Goal: Contribute content

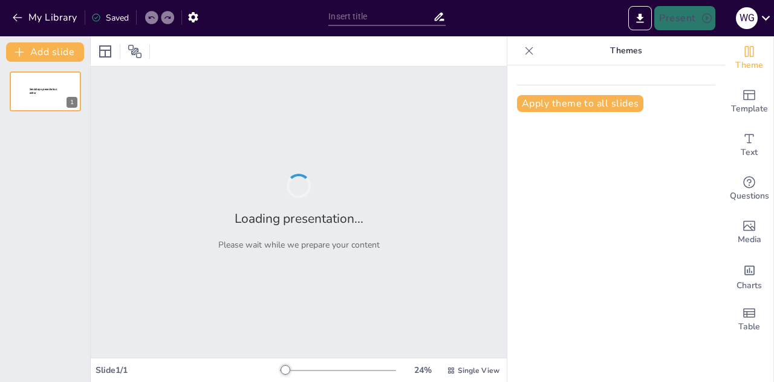
type input "Construyendo Ciudadanía Global: La Visión Educativa [GEOGRAPHIC_DATA] para el 2…"
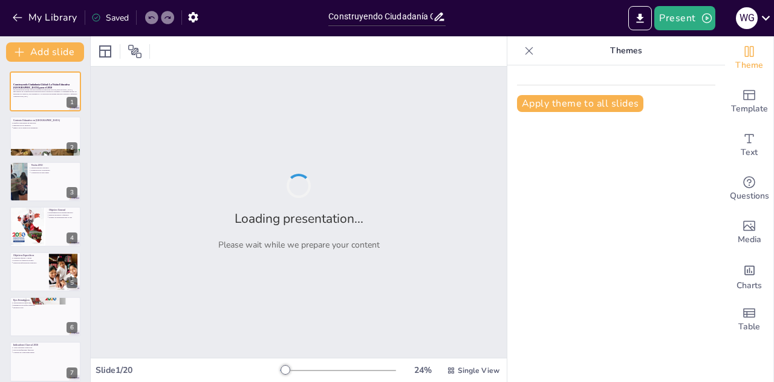
checkbox input "true"
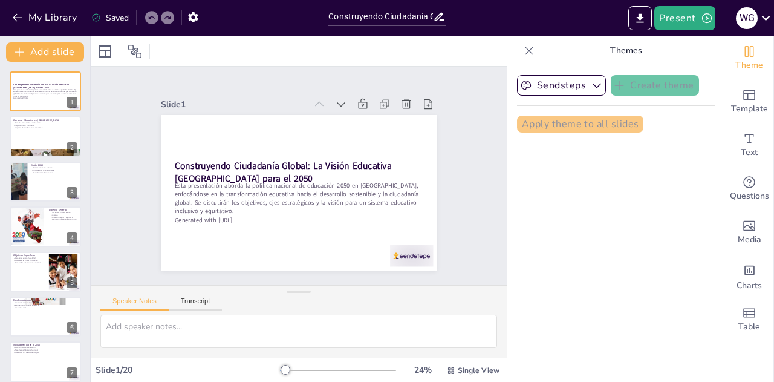
checkbox input "true"
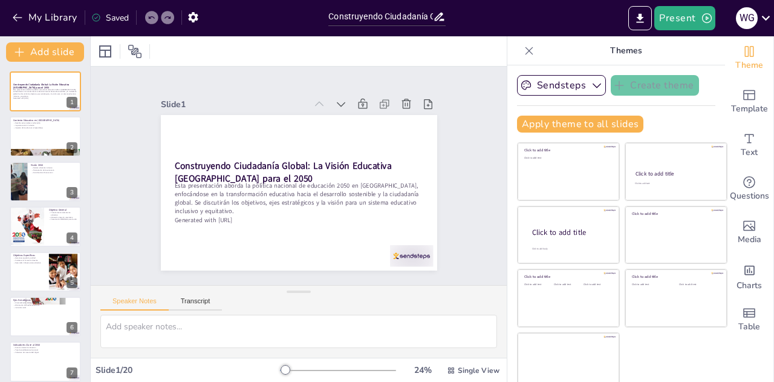
checkbox input "true"
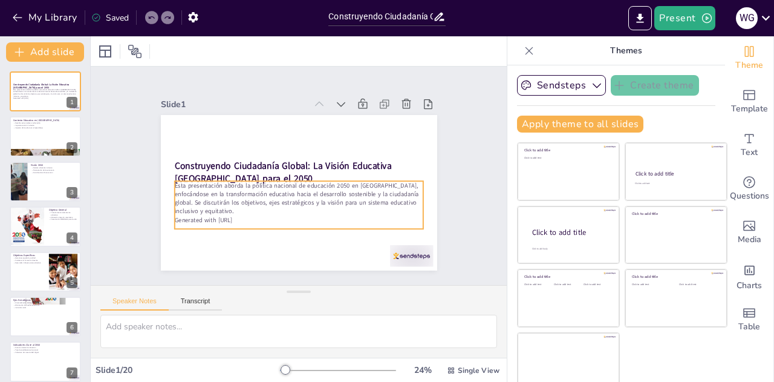
checkbox input "true"
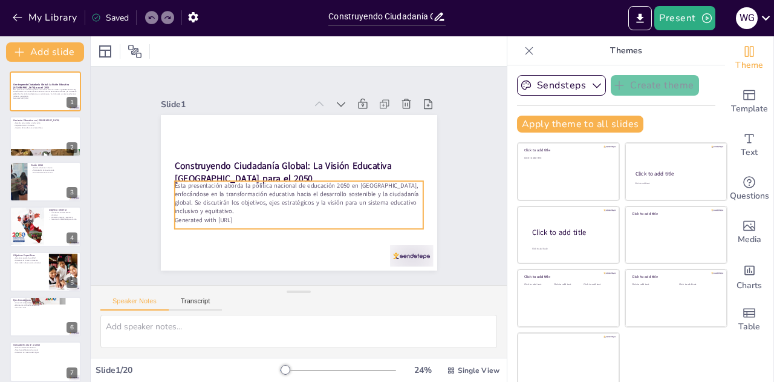
checkbox input "true"
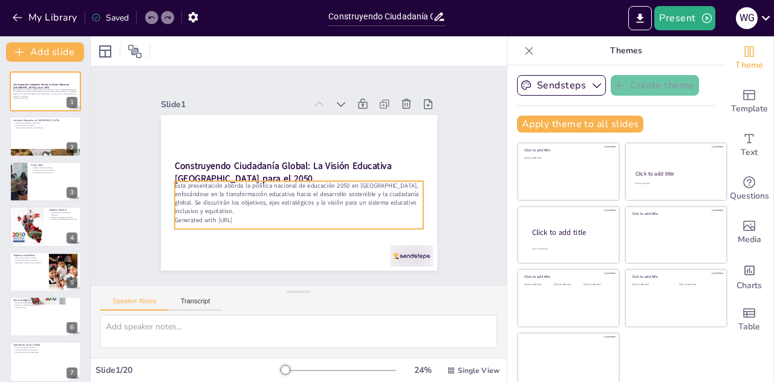
checkbox input "true"
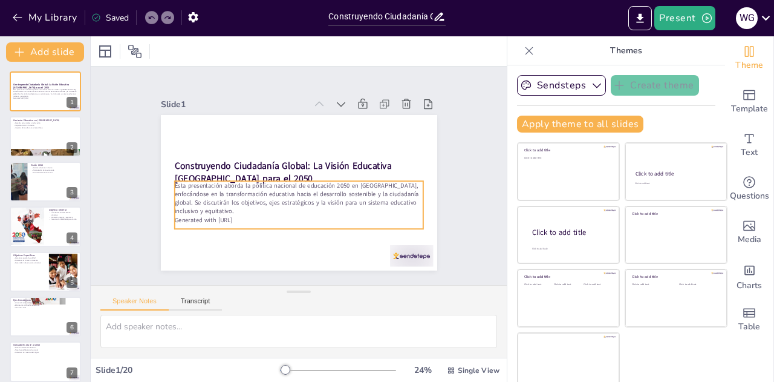
checkbox input "true"
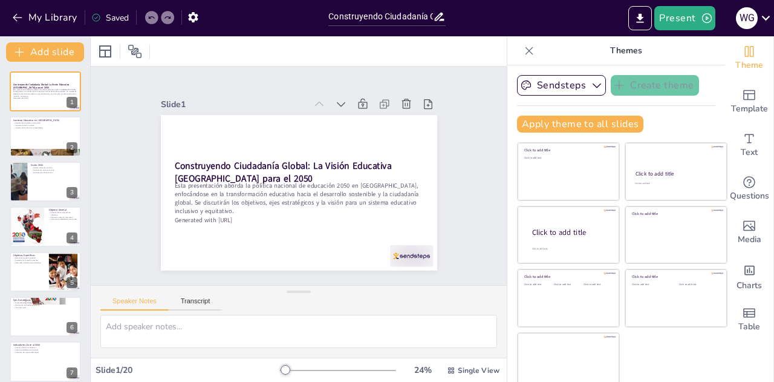
checkbox input "true"
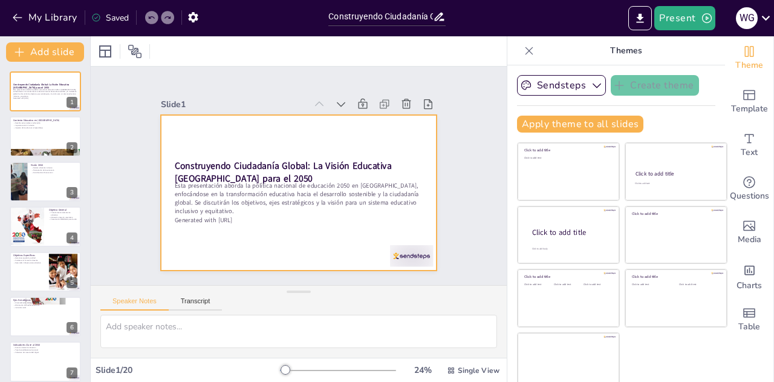
checkbox input "true"
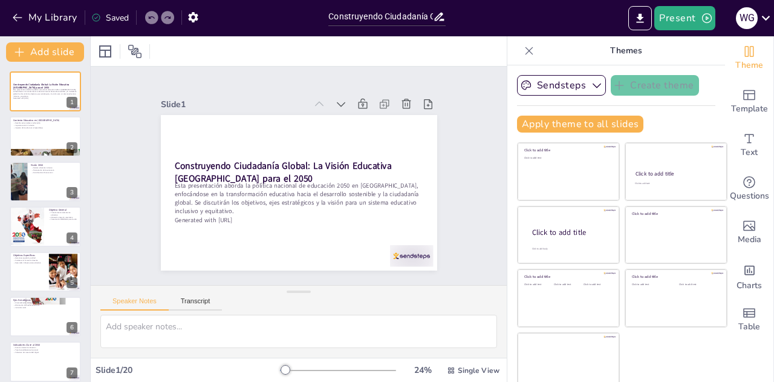
scroll to position [8, 0]
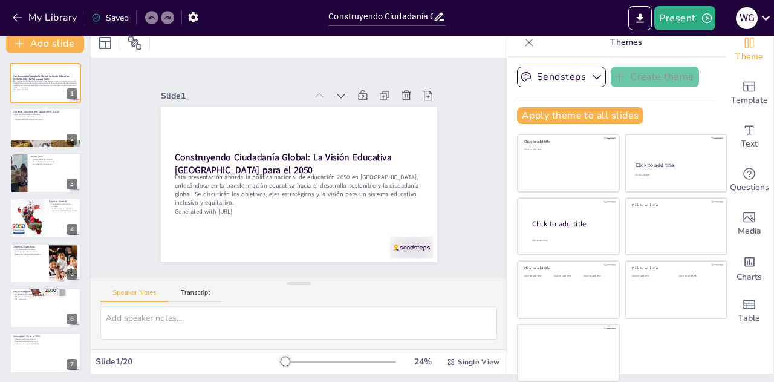
checkbox input "true"
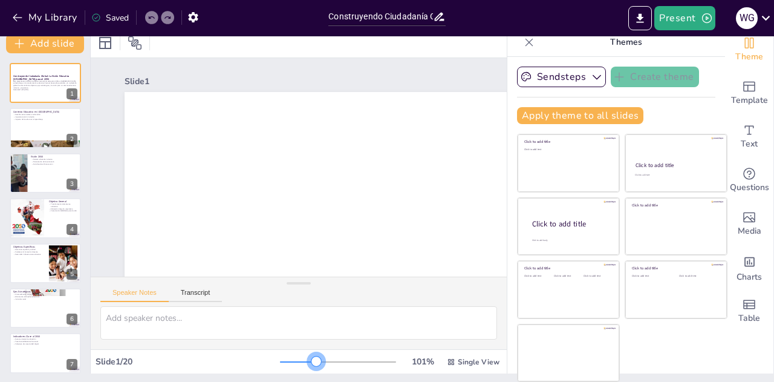
click at [299, 360] on div at bounding box center [338, 362] width 116 height 10
click at [341, 356] on div "101 % Single View" at bounding box center [391, 361] width 222 height 19
checkbox input "true"
click at [332, 360] on div at bounding box center [338, 362] width 116 height 10
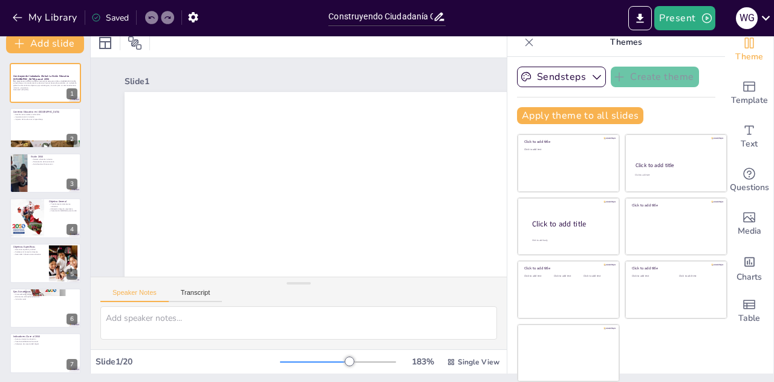
checkbox input "true"
click at [375, 361] on div at bounding box center [338, 362] width 116 height 10
checkbox input "true"
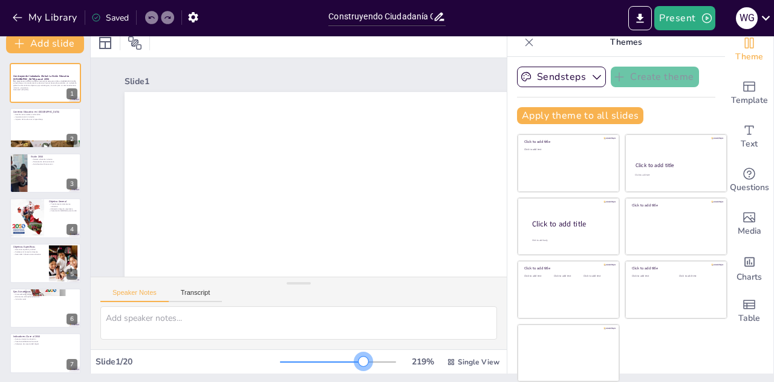
click at [347, 359] on div at bounding box center [338, 362] width 116 height 10
checkbox input "true"
click at [308, 360] on div at bounding box center [338, 362] width 116 height 10
checkbox input "true"
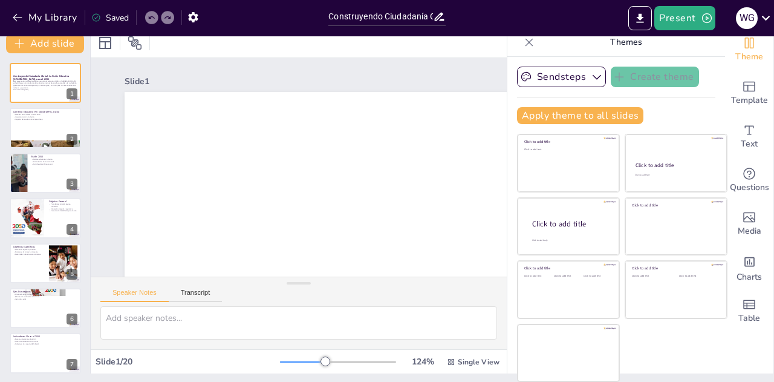
checkbox input "true"
click at [296, 359] on div at bounding box center [338, 362] width 116 height 10
checkbox input "true"
click at [301, 359] on div at bounding box center [338, 362] width 116 height 10
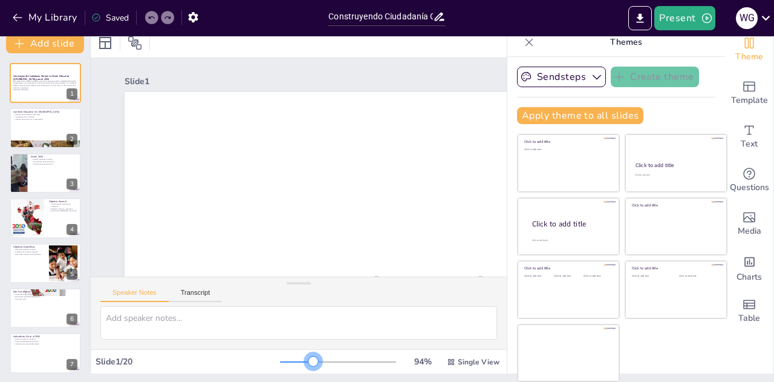
checkbox input "true"
click at [308, 358] on div at bounding box center [313, 361] width 10 height 10
checkbox input "true"
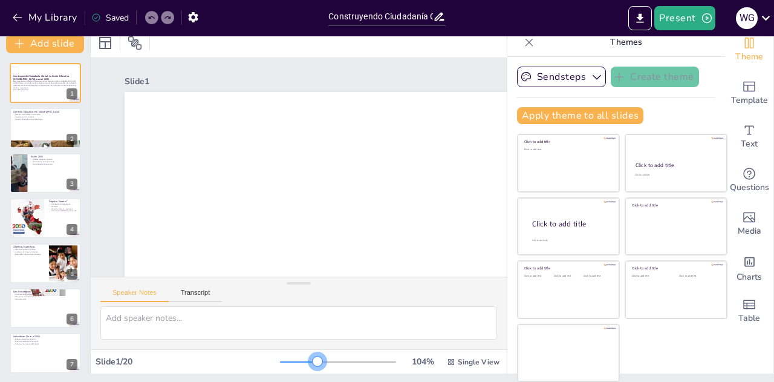
click at [313, 358] on div at bounding box center [318, 361] width 10 height 10
checkbox input "true"
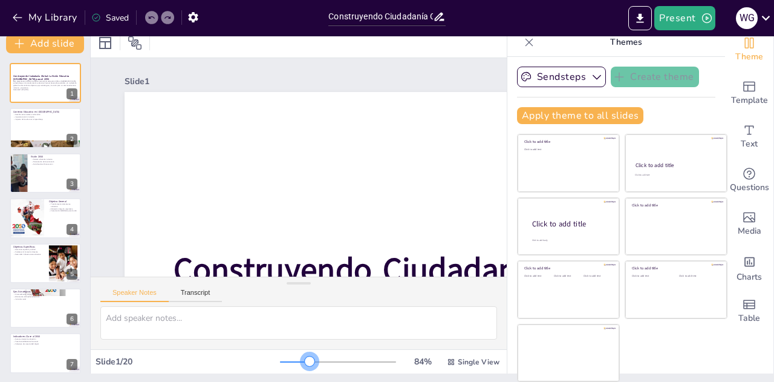
click at [293, 359] on div at bounding box center [338, 362] width 116 height 10
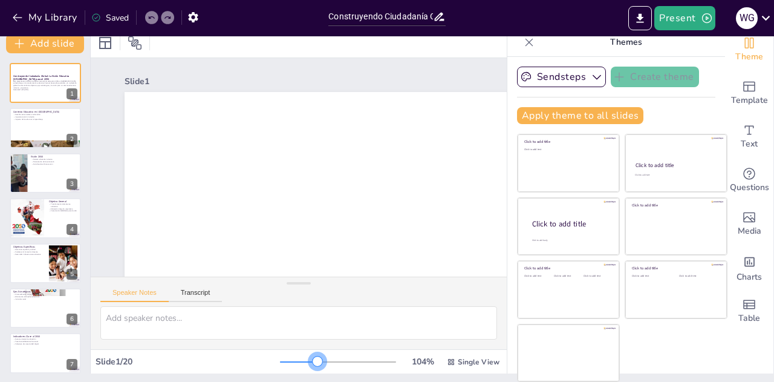
checkbox input "true"
click at [301, 359] on div at bounding box center [338, 362] width 116 height 10
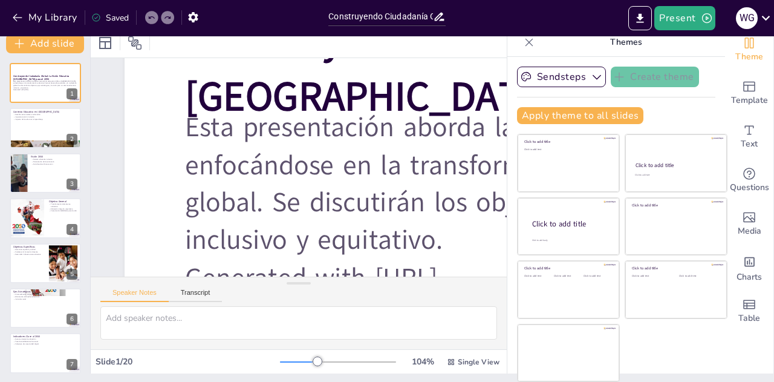
scroll to position [274, 0]
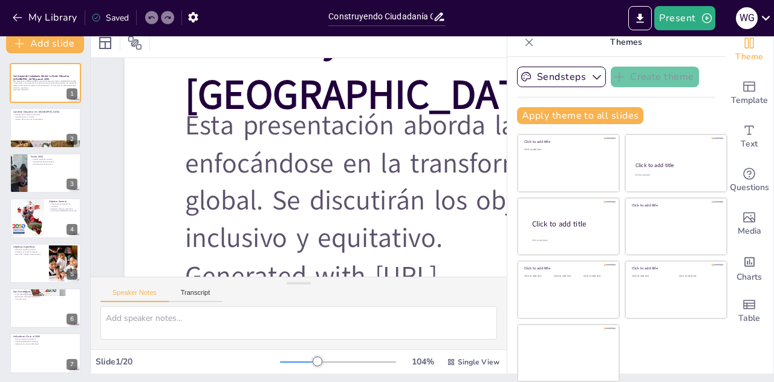
checkbox input "true"
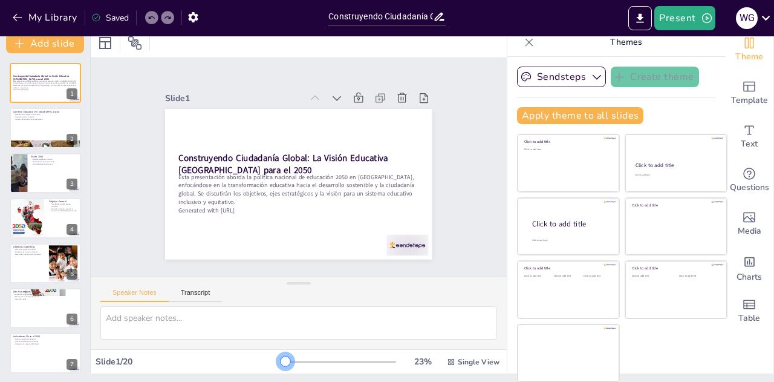
scroll to position [0, 0]
click at [280, 361] on div at bounding box center [282, 361] width 5 height 1
checkbox input "true"
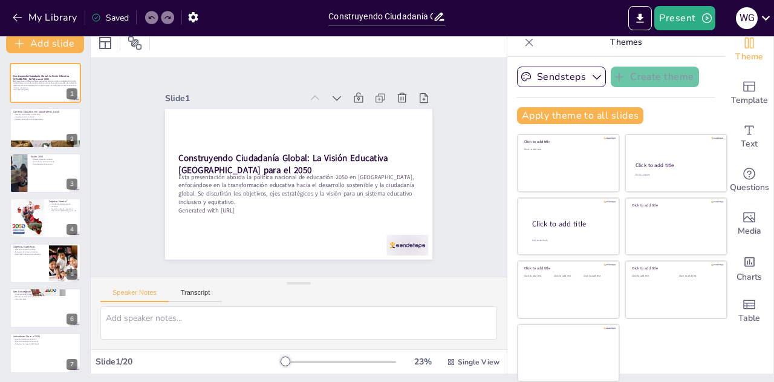
checkbox input "true"
click at [54, 120] on icon at bounding box center [53, 118] width 7 height 7
type textarea "Lor ipsumdol sitametconsec ad el seddoe temporinc utlabor etd magnaaliquaeni a …"
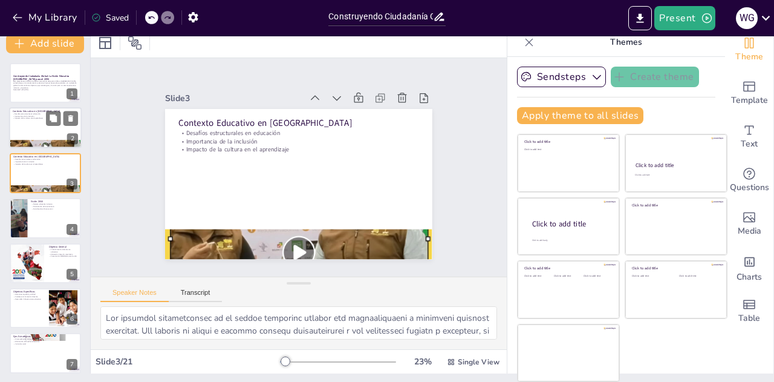
checkbox input "true"
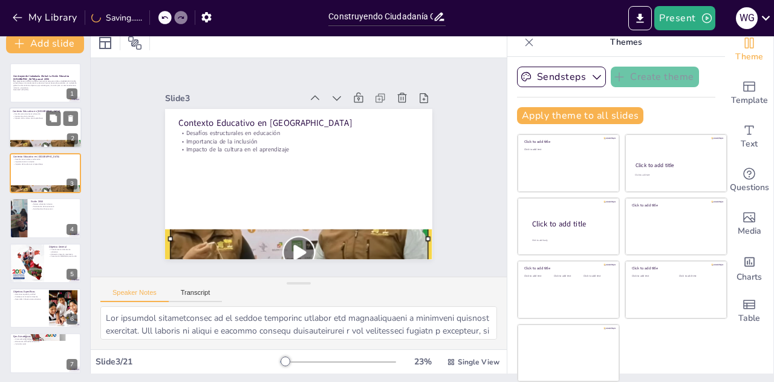
checkbox input "true"
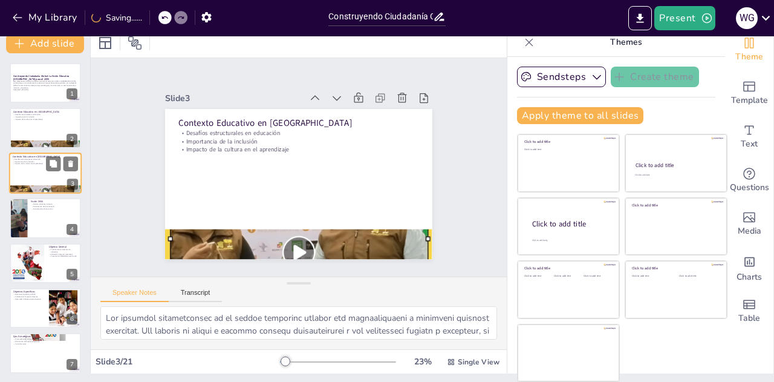
checkbox input "true"
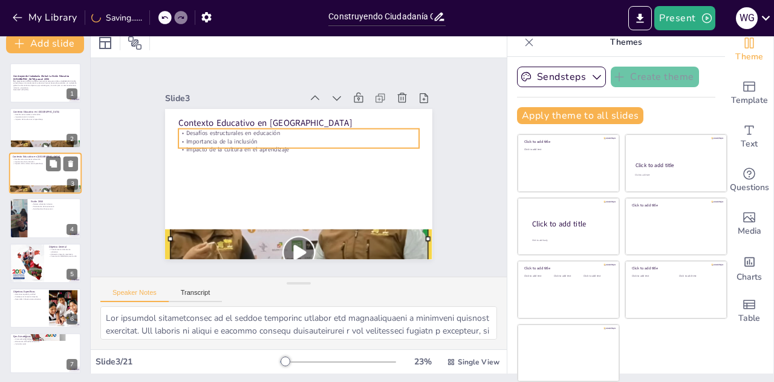
click at [42, 160] on p "Importancia de la inclusión" at bounding box center [45, 161] width 65 height 2
checkbox input "true"
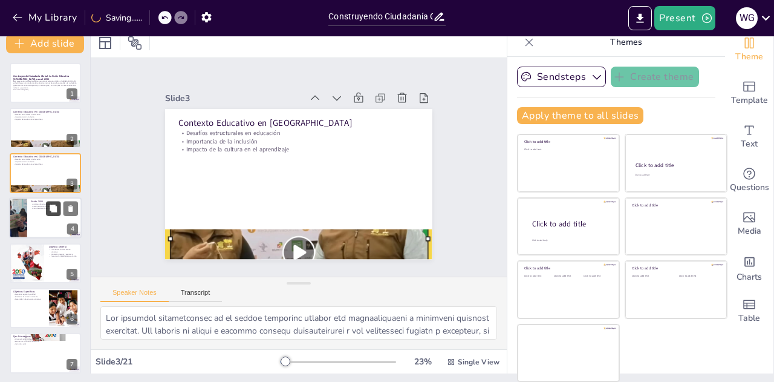
checkbox input "true"
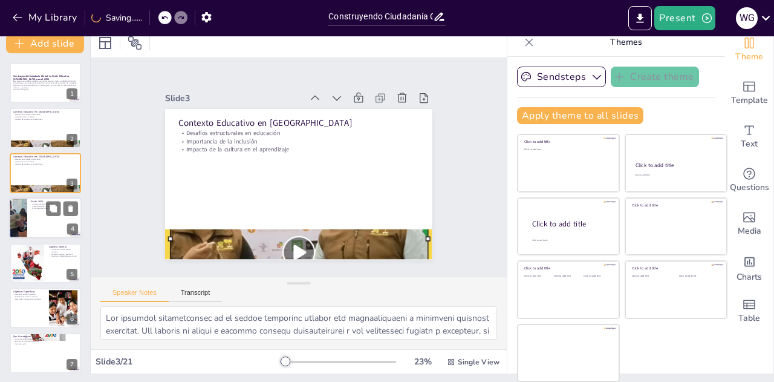
checkbox input "true"
click at [45, 215] on div at bounding box center [45, 217] width 73 height 41
type textarea "Lo ipsumdolo si am consectetu adipi el se doeius temporinc utla et 7547. Do mag…"
checkbox input "true"
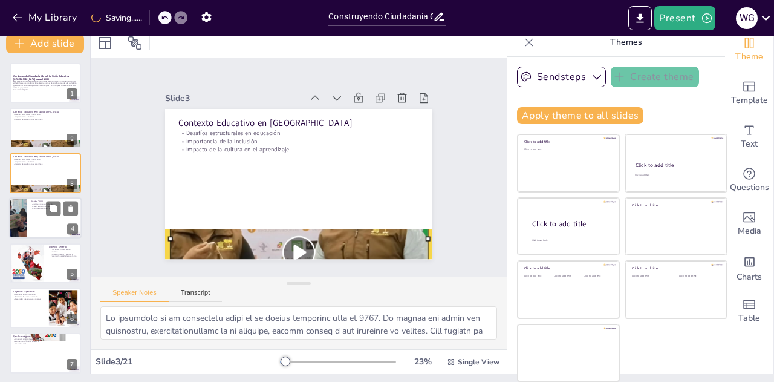
scroll to position [5, 0]
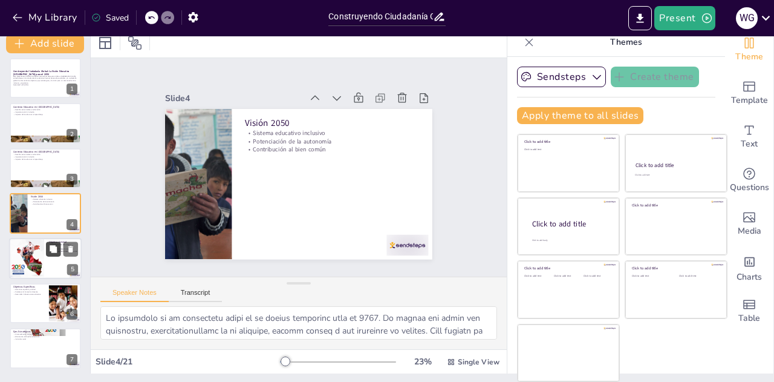
checkbox input "true"
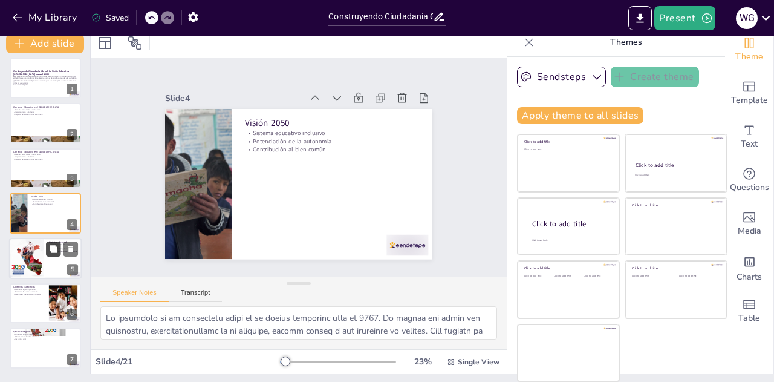
checkbox input "true"
click at [53, 250] on icon at bounding box center [53, 248] width 7 height 7
type textarea "Lo ipsumdolorsita con adipisc elitseddo ei te incididu utlaboreet. Dolo magnaal…"
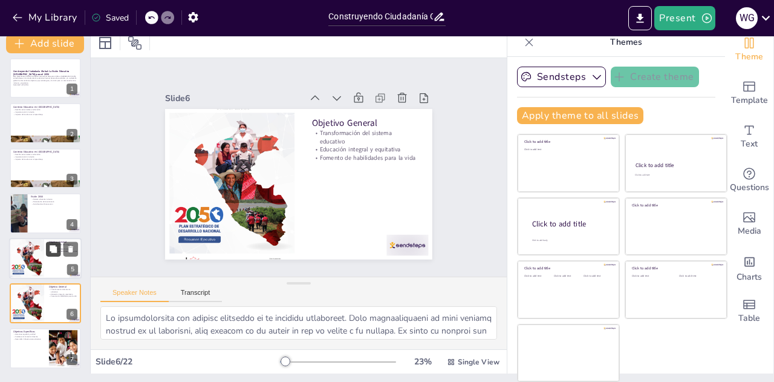
scroll to position [94, 0]
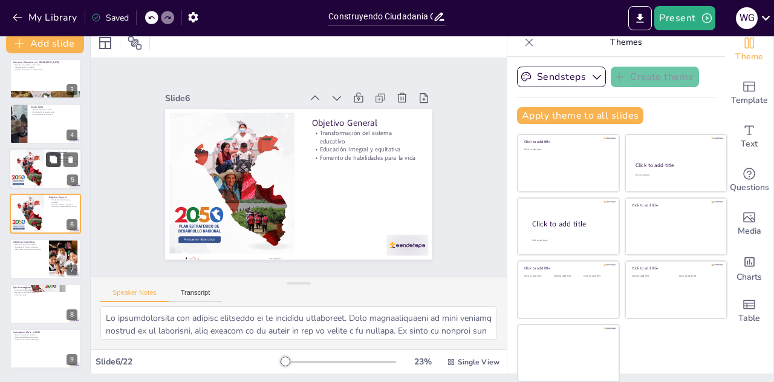
checkbox input "true"
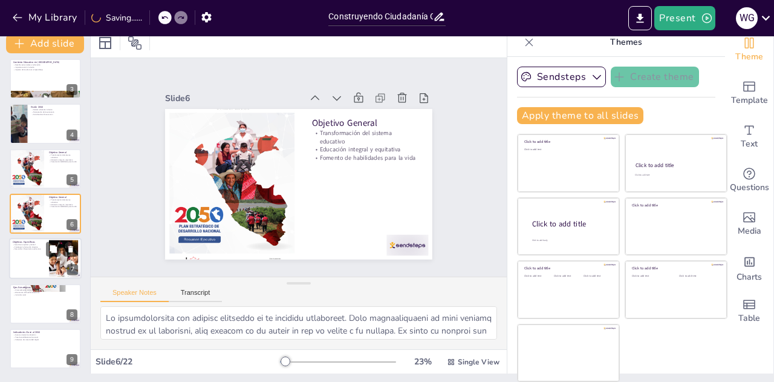
checkbox input "true"
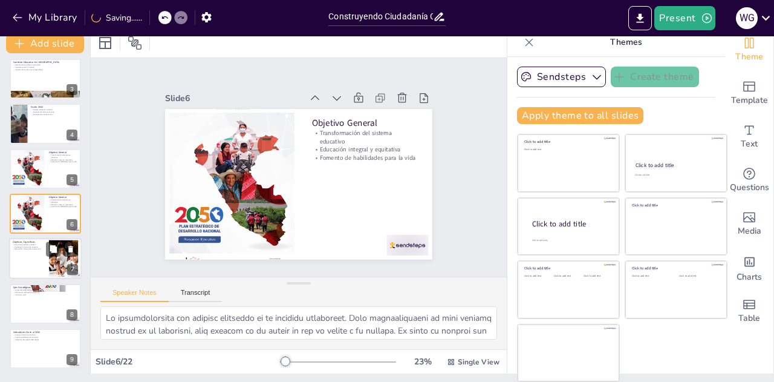
click at [33, 249] on p "Desarrollar infraestructura educativa" at bounding box center [29, 249] width 33 height 2
type textarea "Loremipsum do sitamet c adipisc elitseddo ei temporin utla et dolor ma al enima…"
checkbox input "true"
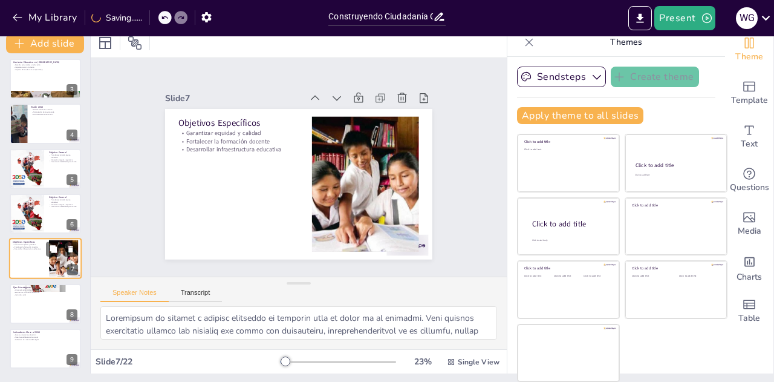
scroll to position [140, 0]
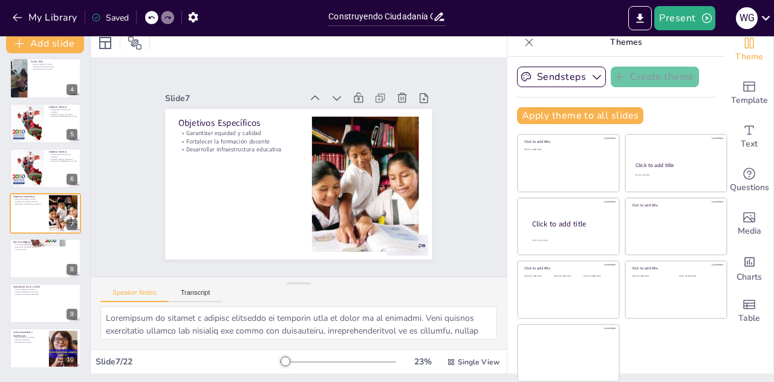
checkbox input "true"
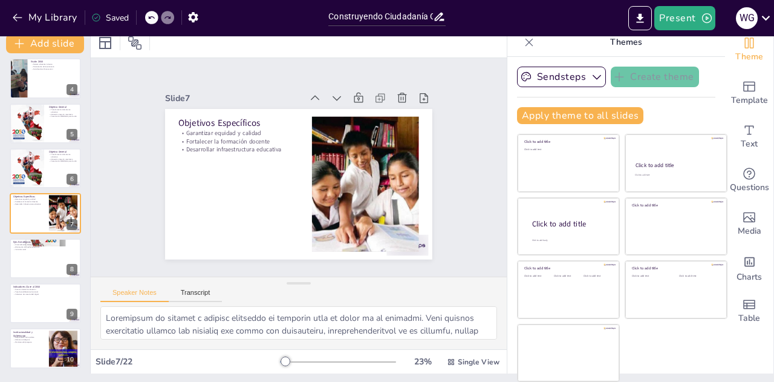
checkbox input "true"
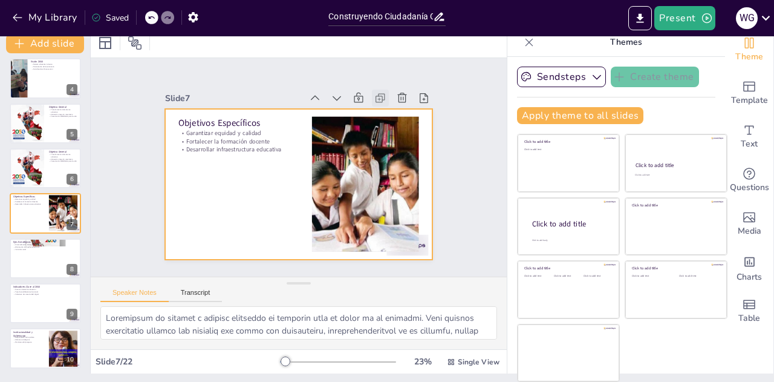
checkbox input "true"
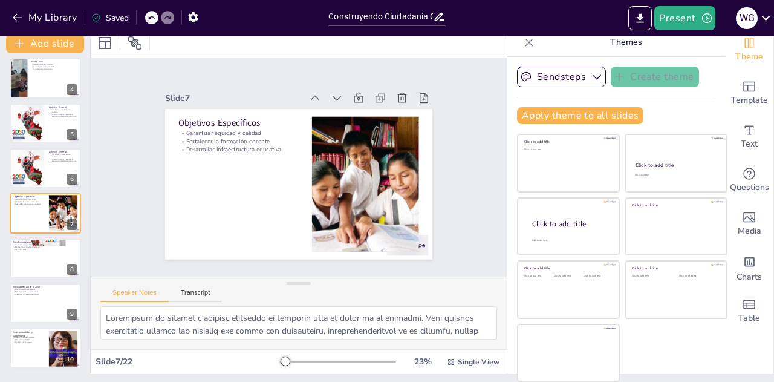
checkbox input "true"
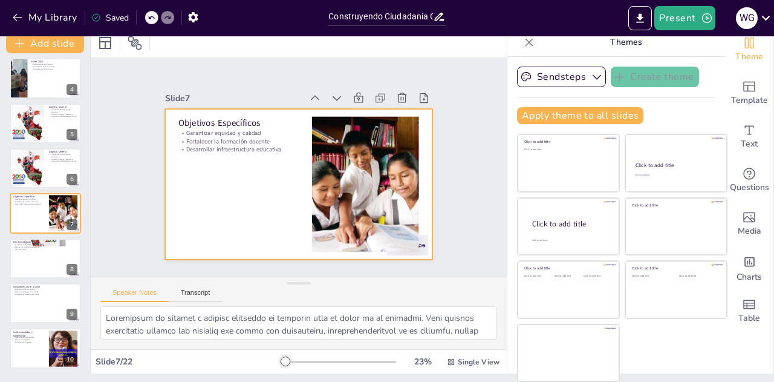
checkbox input "true"
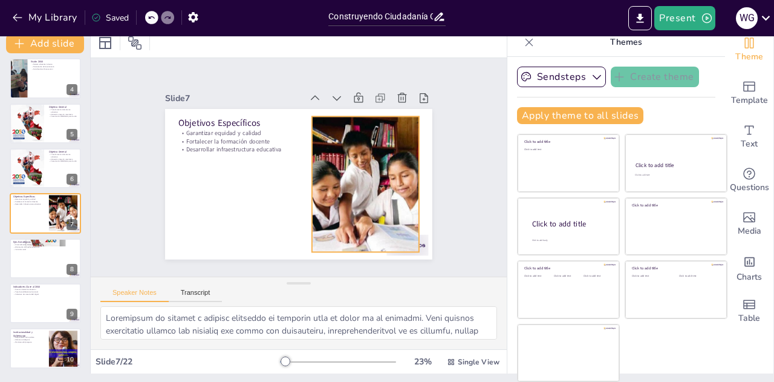
checkbox input "true"
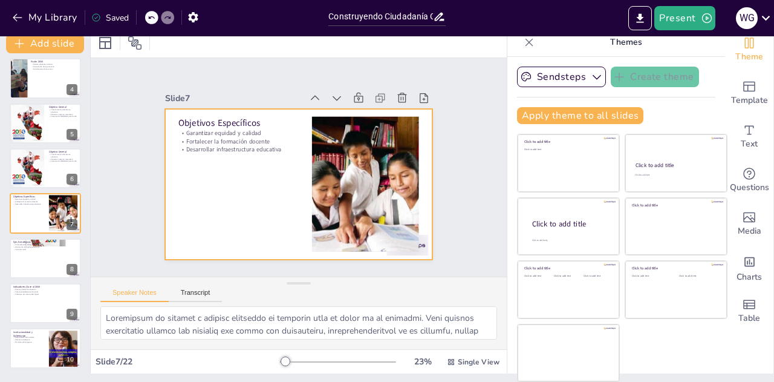
checkbox input "true"
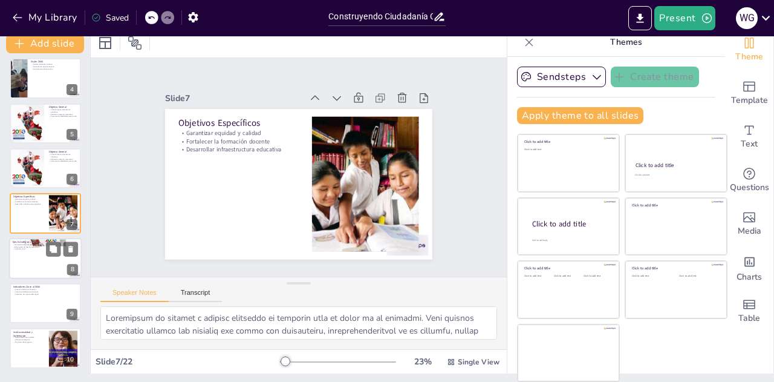
checkbox input "true"
click at [45, 264] on div at bounding box center [45, 258] width 73 height 41
type textarea "Lo ipsumdolorsitame con adipis e se doeiusmod te in utlabore etdolorema. Al eni…"
checkbox input "true"
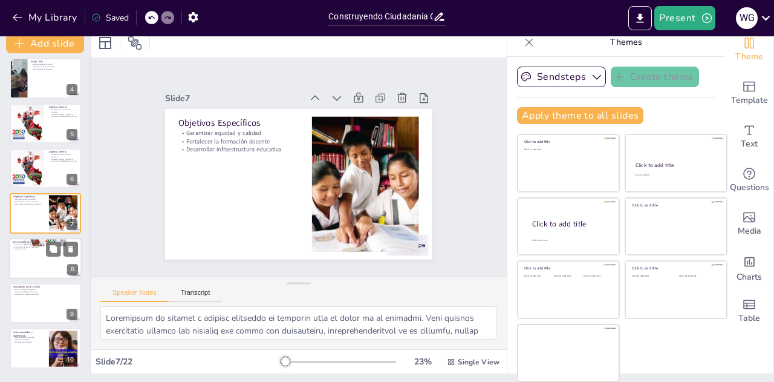
checkbox input "true"
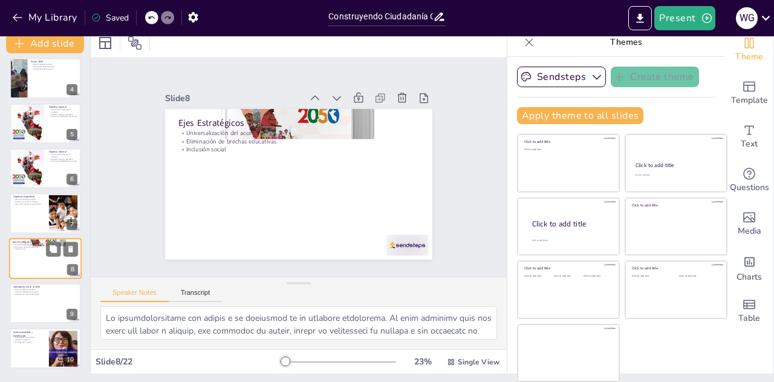
scroll to position [184, 0]
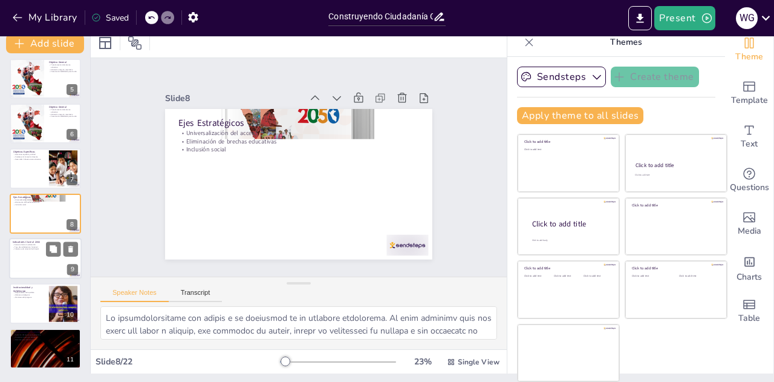
checkbox input "true"
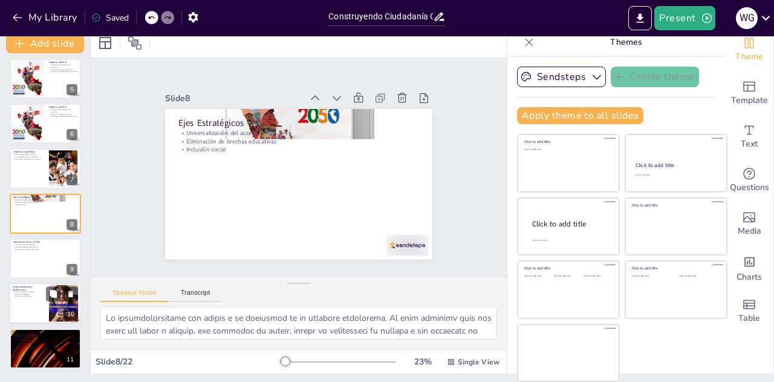
checkbox input "true"
click at [34, 291] on p "Responsables de la política" at bounding box center [29, 292] width 33 height 2
type textarea "Loremipsumd s ame consectetura el se doeiusmo temporinc ut laboree dolo ma aliq…"
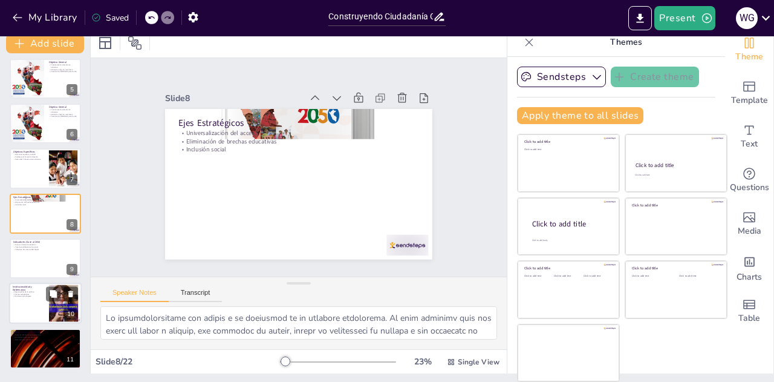
checkbox input "true"
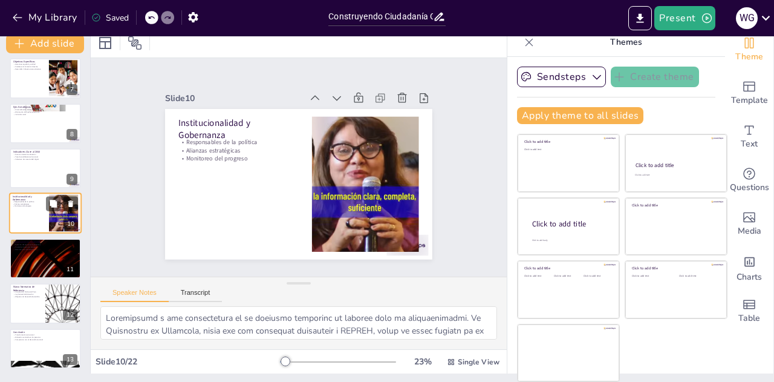
checkbox input "true"
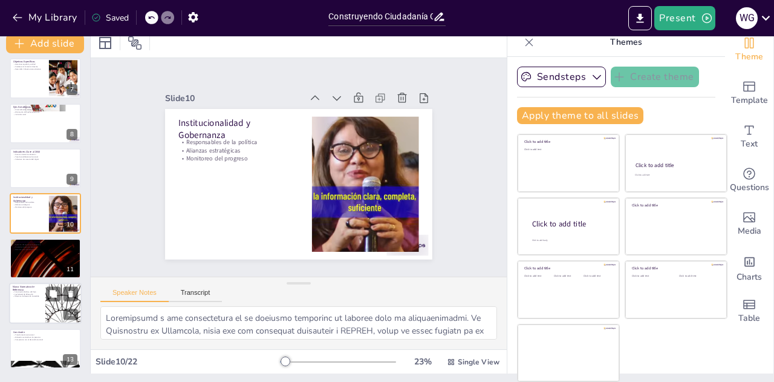
checkbox input "true"
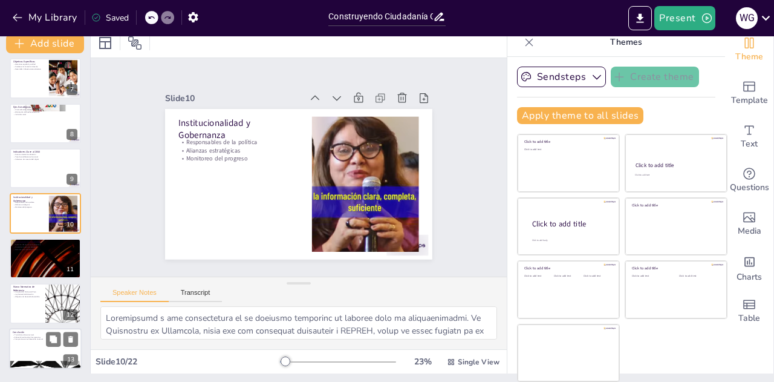
checkbox input "true"
click at [37, 337] on p "Compromiso con el desarrollo nacional" at bounding box center [45, 338] width 65 height 2
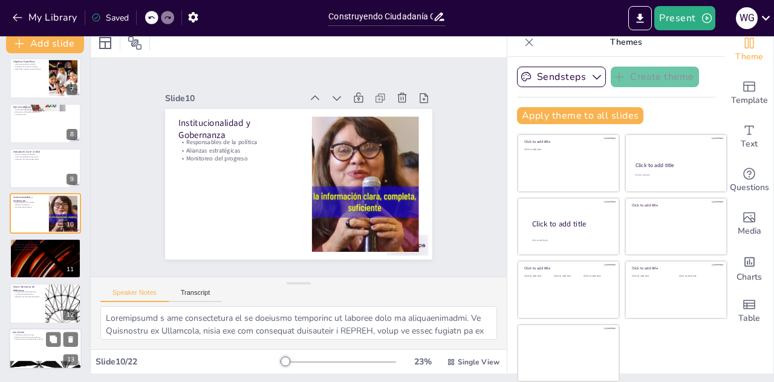
type textarea "La transformación estructural del sistema educativo es crucial para abordar las…"
checkbox input "true"
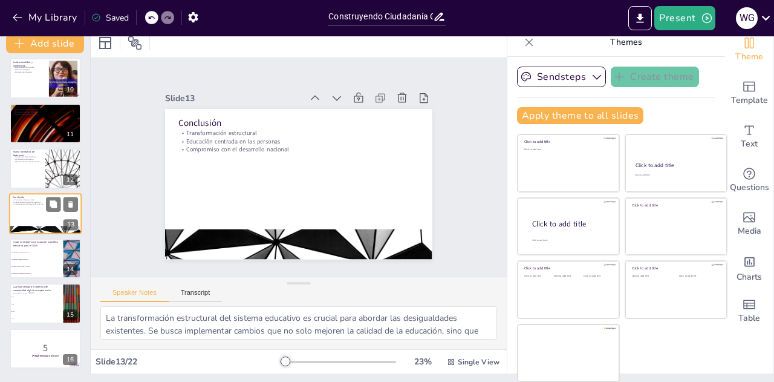
checkbox input "true"
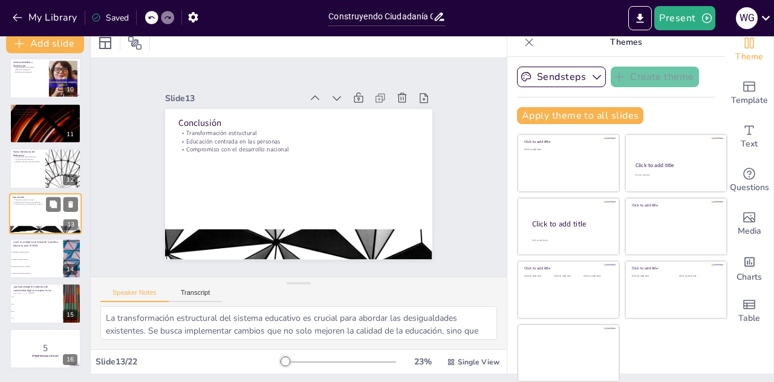
checkbox input "true"
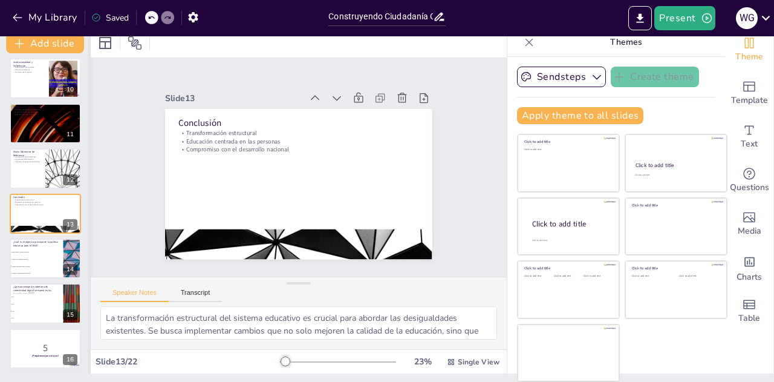
checkbox input "true"
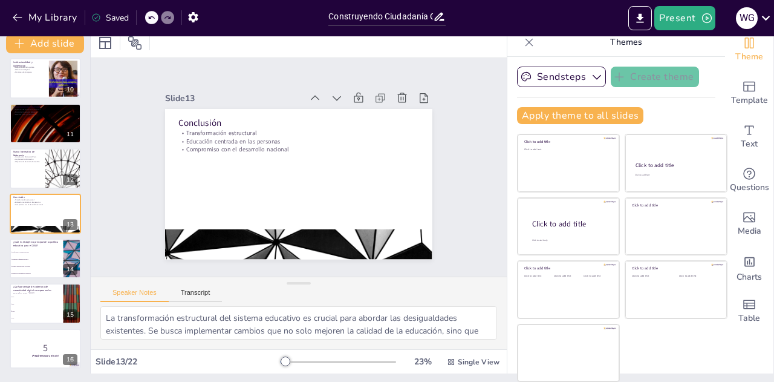
checkbox input "true"
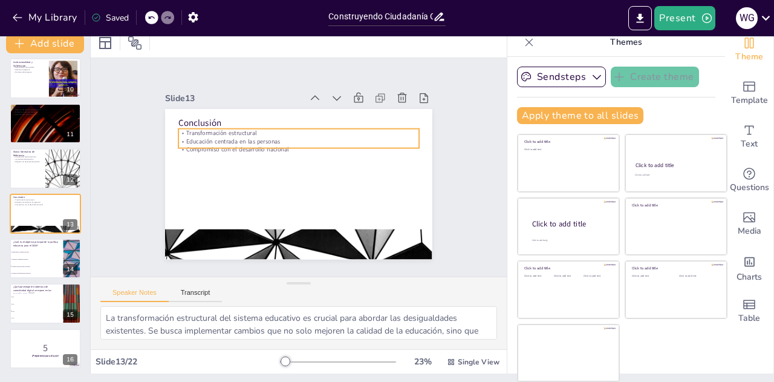
checkbox input "true"
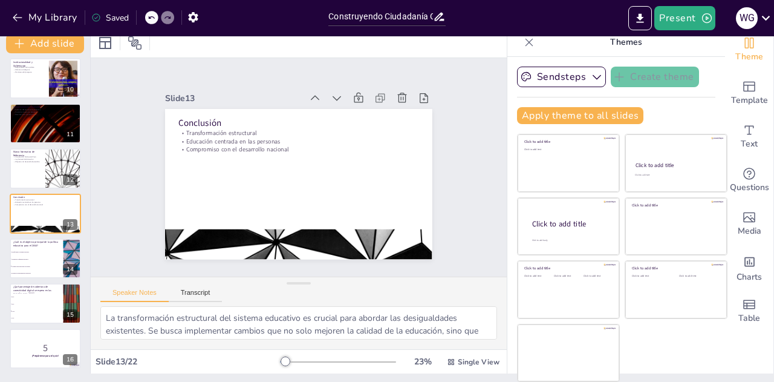
checkbox input "true"
